Goal: Task Accomplishment & Management: Complete application form

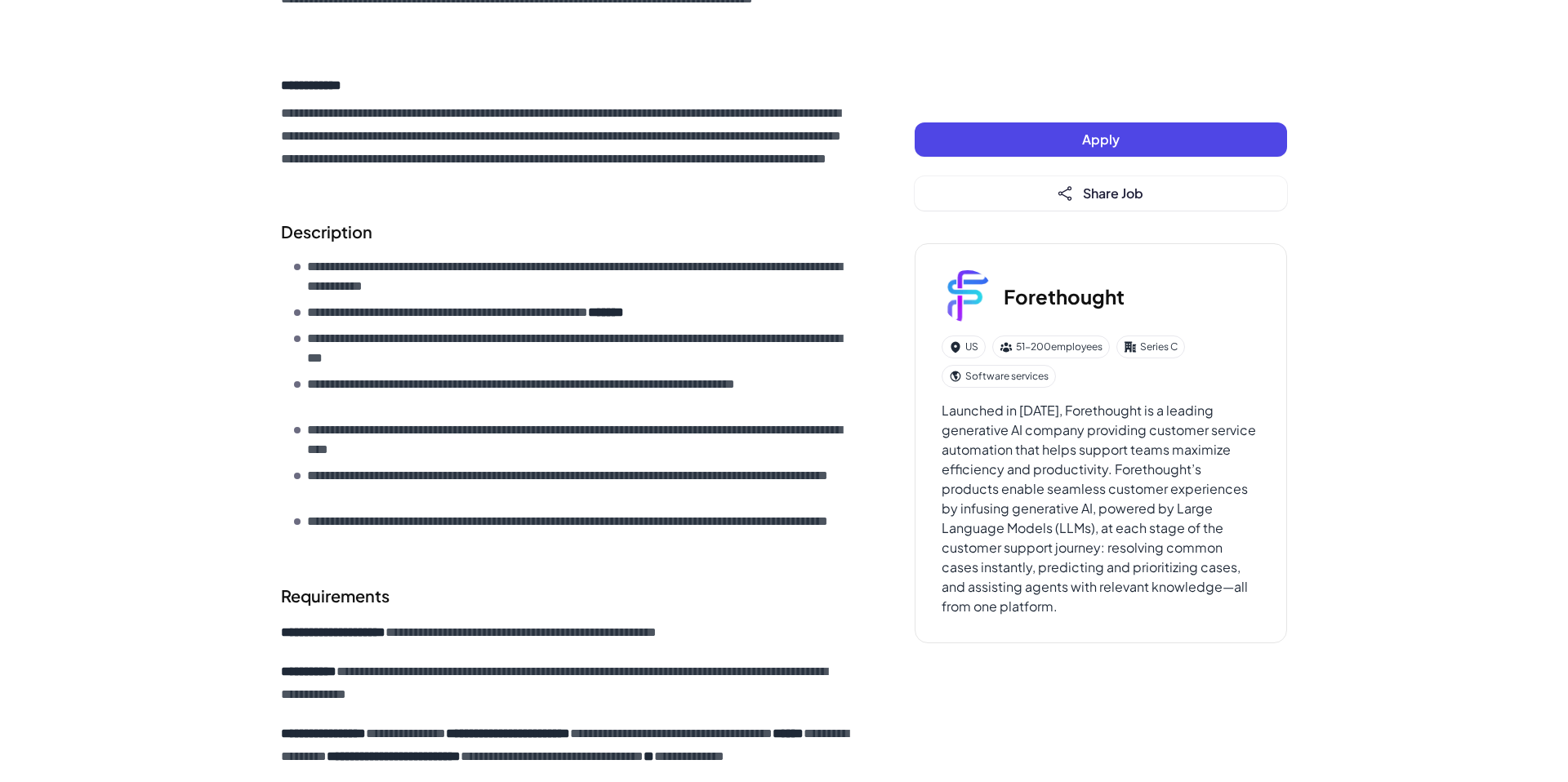
scroll to position [656, 0]
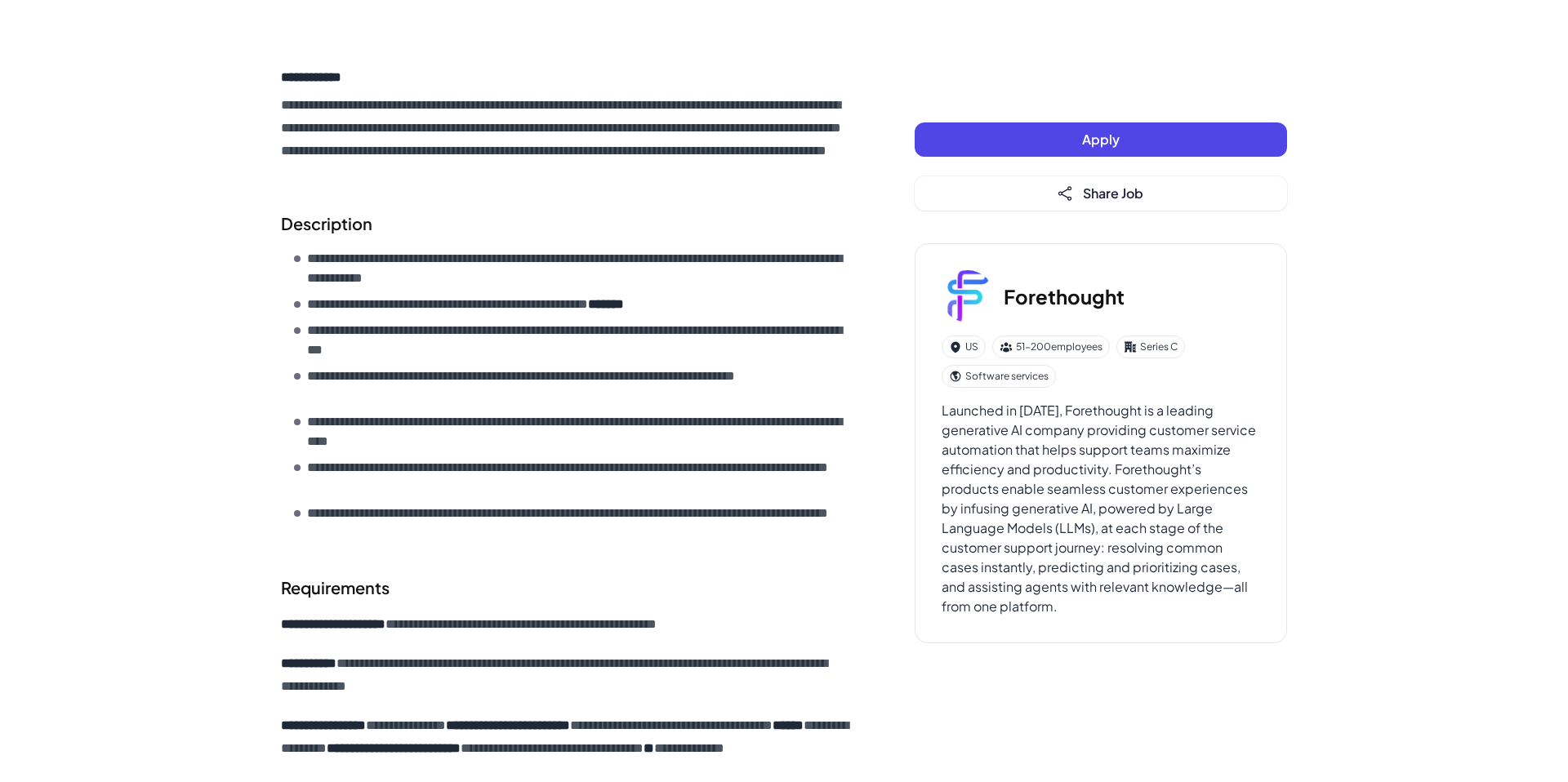
click at [1008, 123] on button "Apply" at bounding box center [1100, 139] width 372 height 34
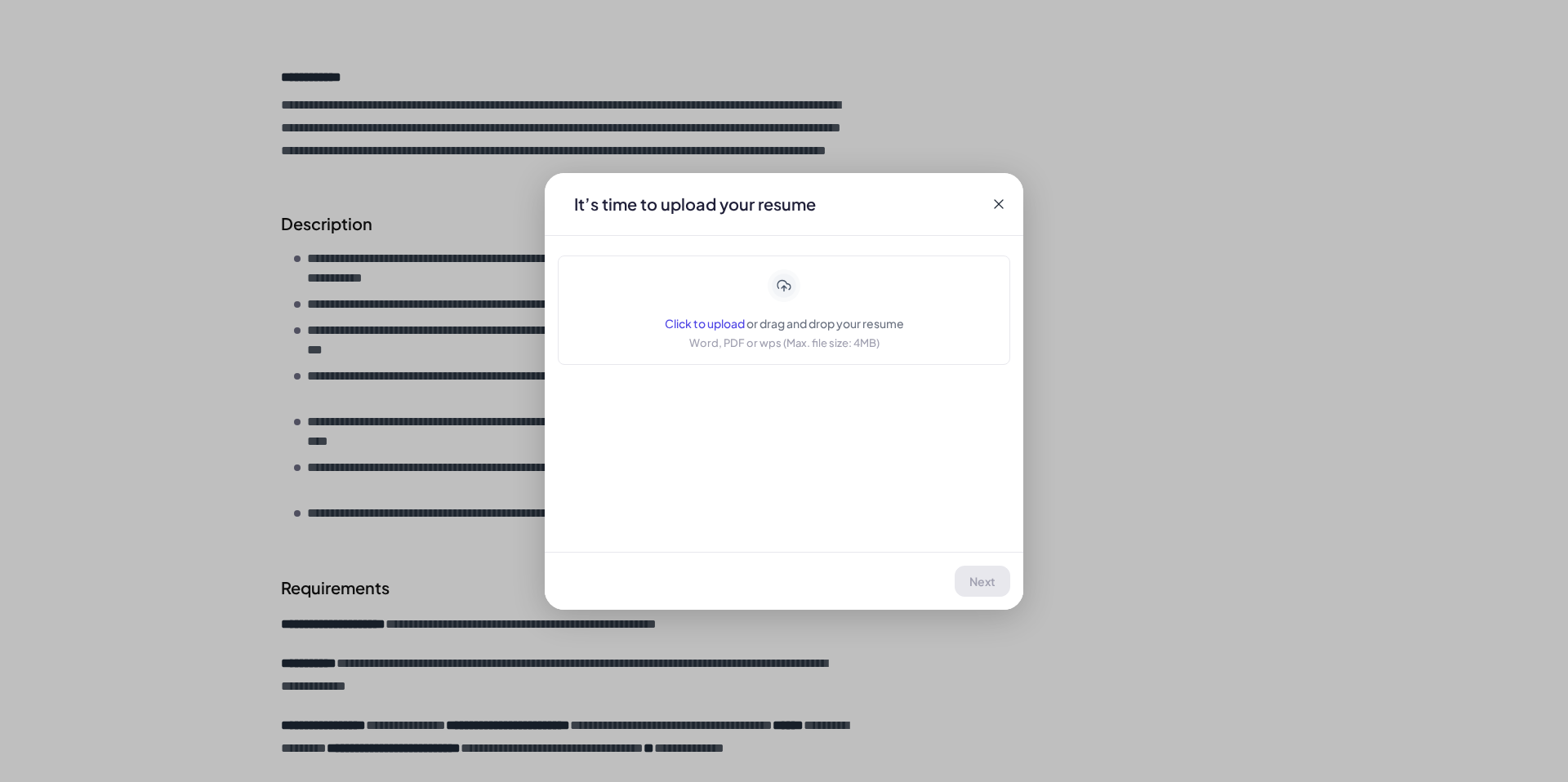
click at [952, 278] on div "Click to upload or drag and drop your resume Word, PDF or wps (Max. file size: …" at bounding box center [784, 310] width 412 height 81
click at [987, 585] on span "Next" at bounding box center [982, 581] width 26 height 15
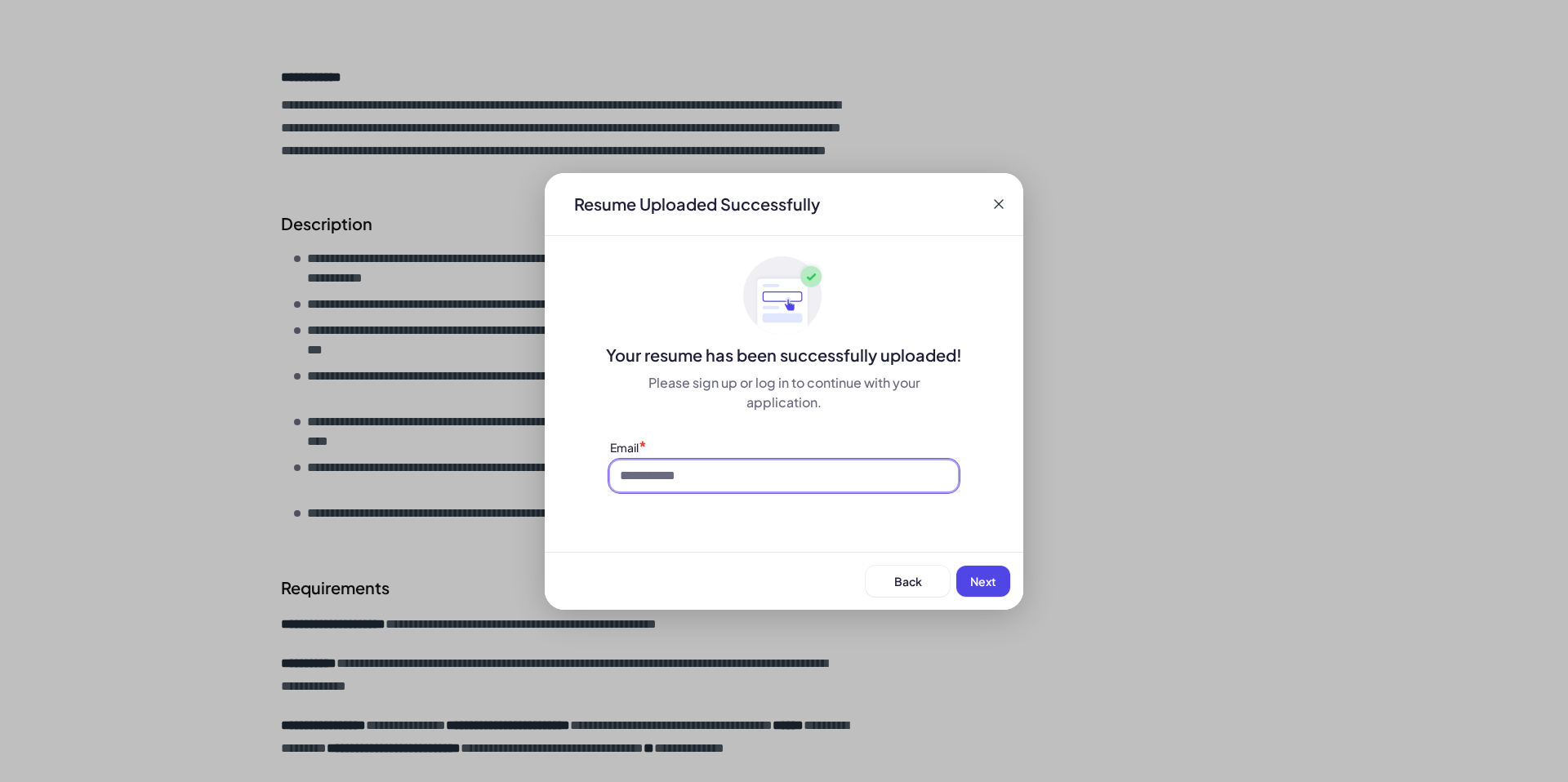
click at [847, 480] on input at bounding box center [784, 476] width 348 height 31
type input "**********"
click at [978, 586] on span "Next" at bounding box center [982, 581] width 26 height 15
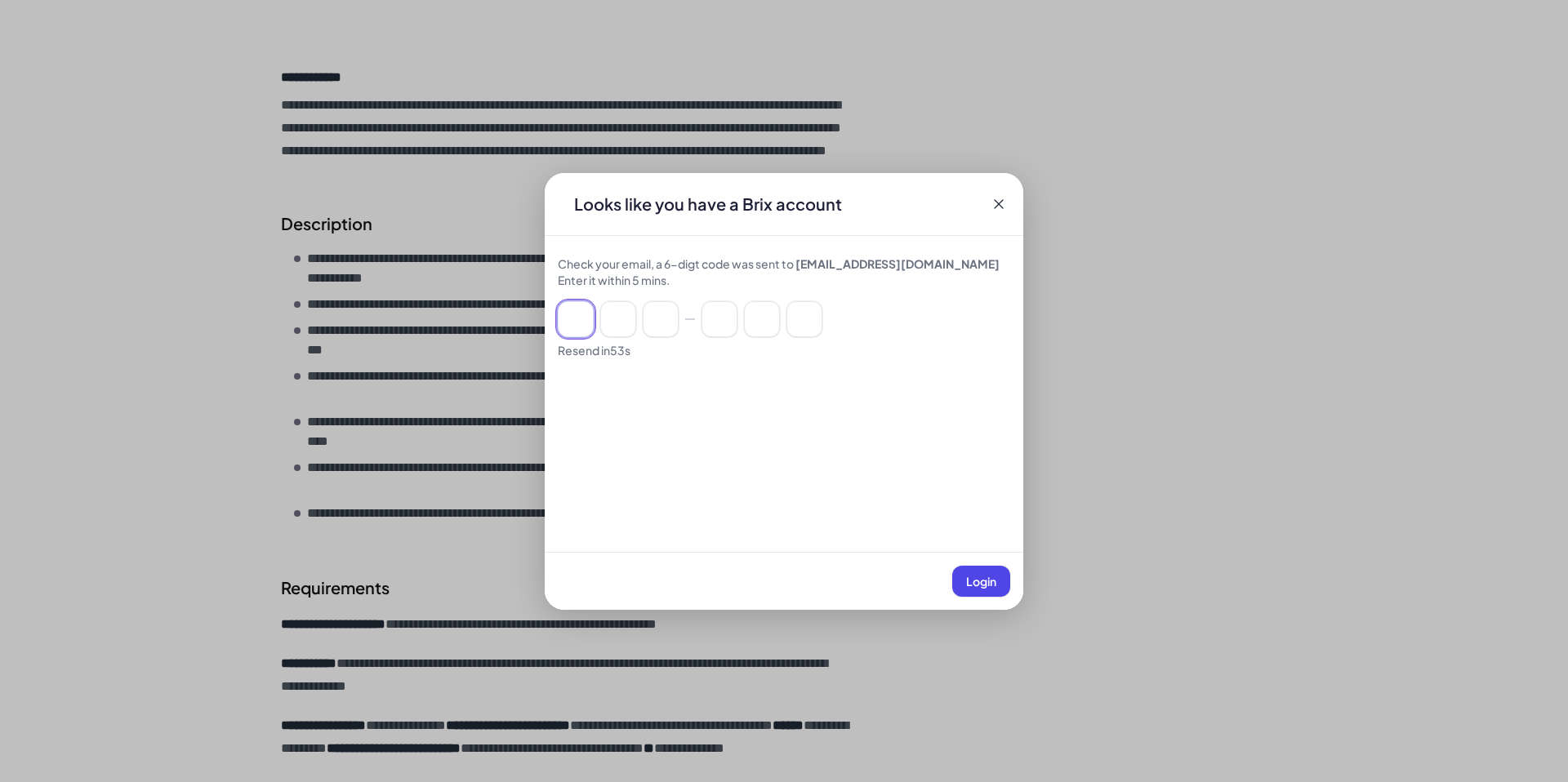
click at [573, 310] on input at bounding box center [576, 319] width 36 height 36
paste input "******"
type input "*"
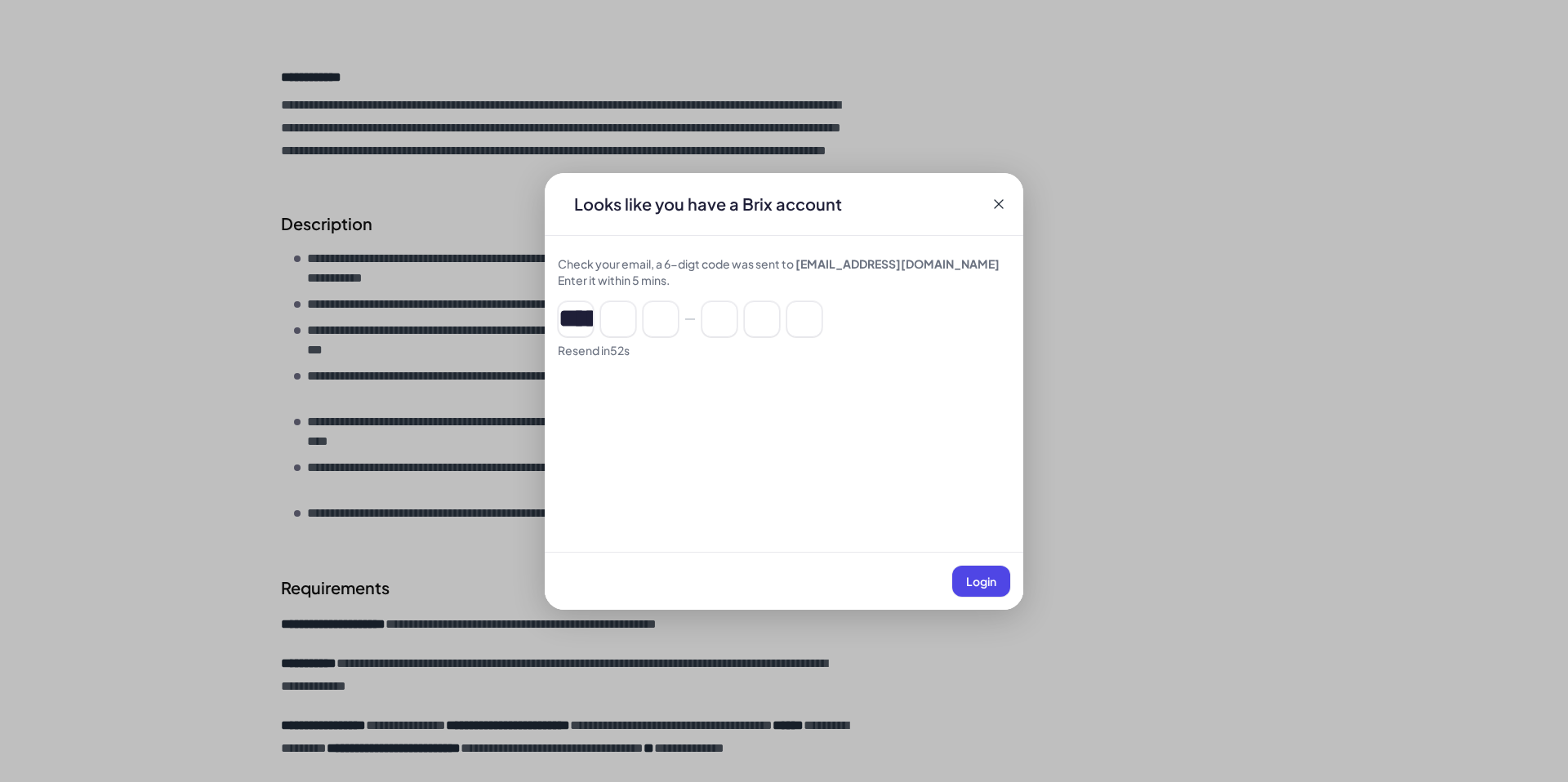
type input "*"
click at [979, 574] on span "Login" at bounding box center [981, 581] width 30 height 15
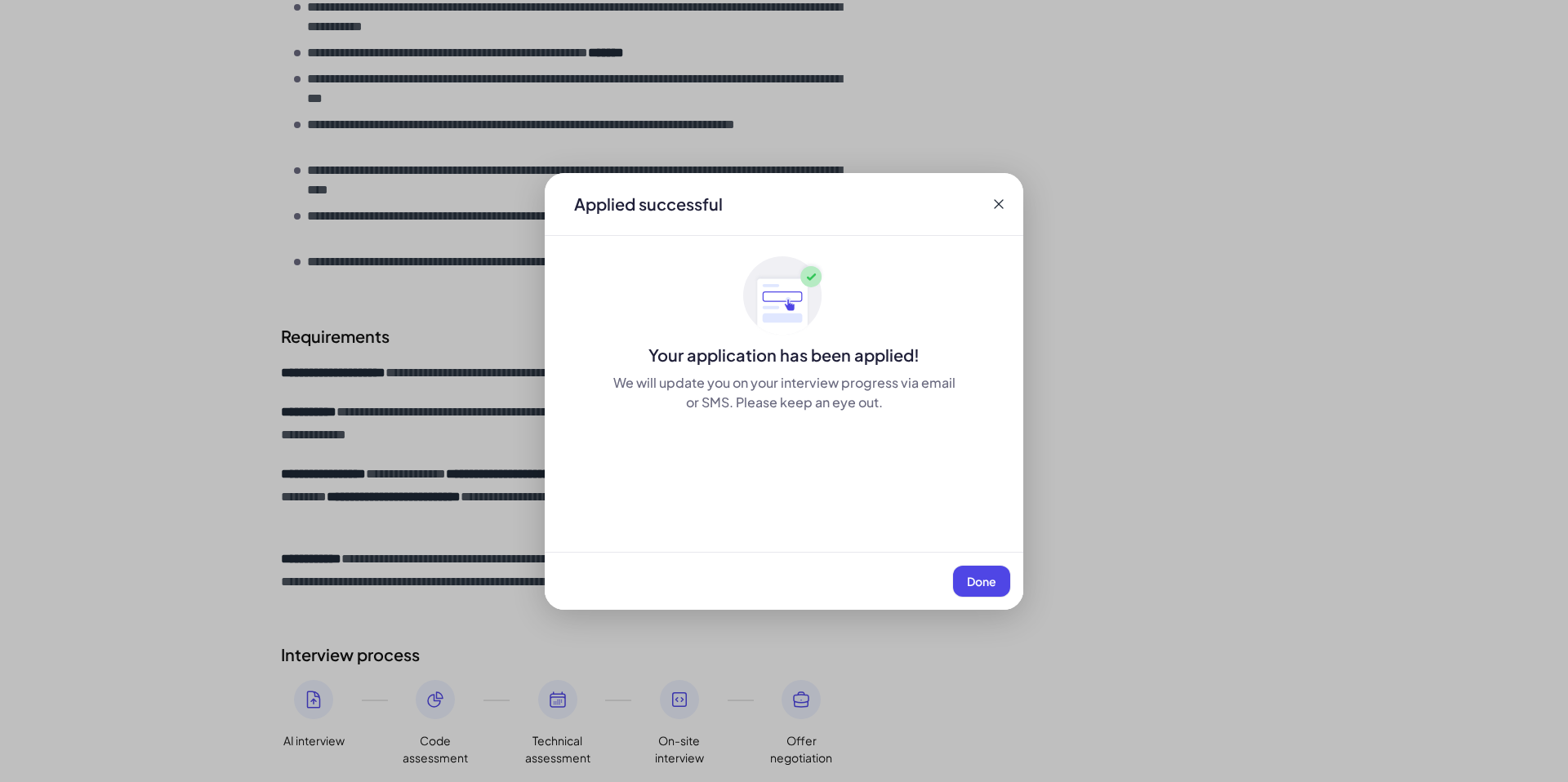
scroll to position [896, 0]
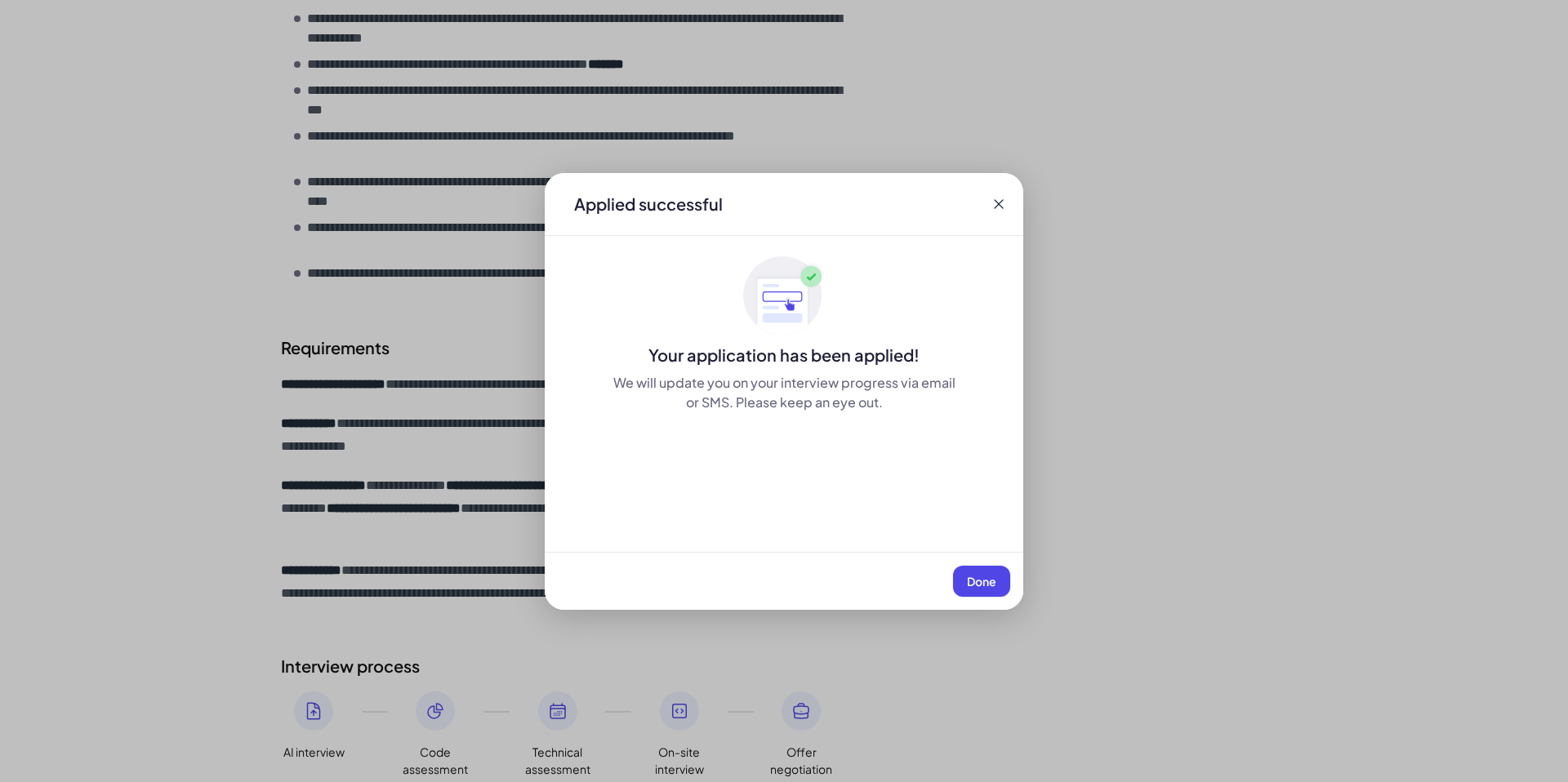
click at [993, 594] on button "Done" at bounding box center [982, 580] width 57 height 31
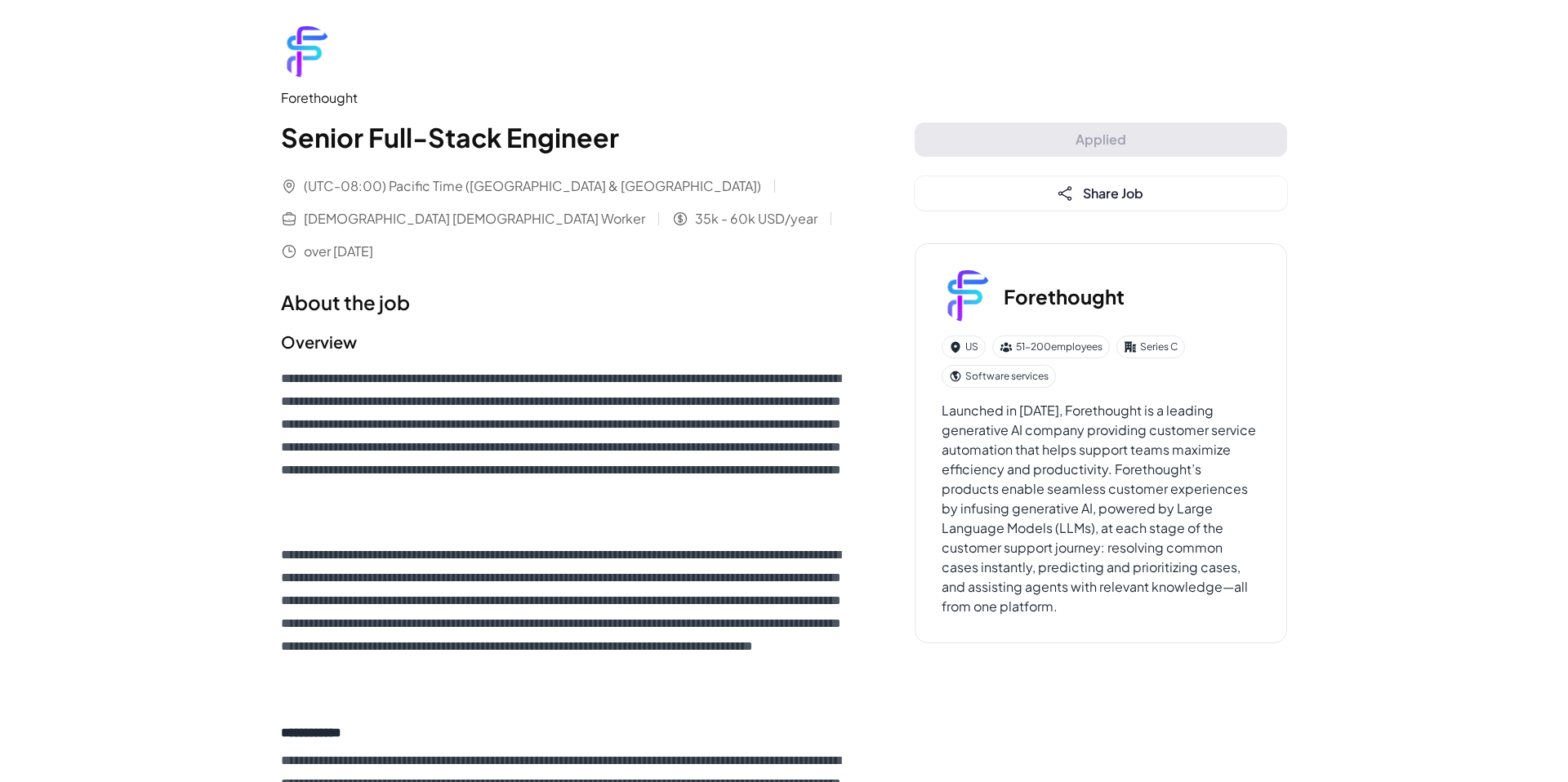
click at [314, 51] on img at bounding box center [306, 51] width 52 height 52
click at [319, 101] on div "Forethought" at bounding box center [565, 98] width 568 height 20
click at [1090, 628] on div "Forethought US 51-200 employees Series C Software services Launched in 2018, Fo…" at bounding box center [1100, 443] width 372 height 400
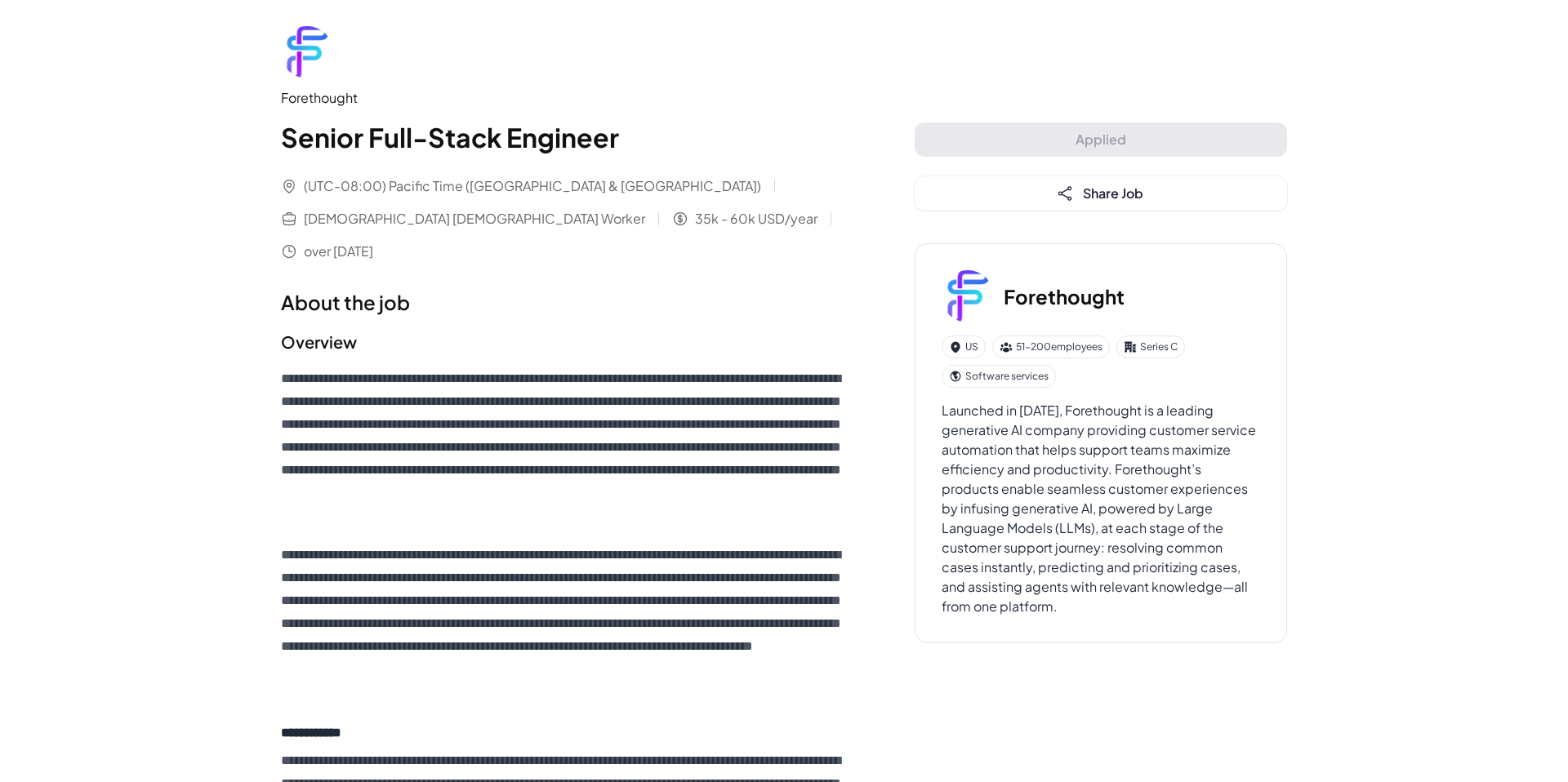
scroll to position [957, 0]
